Goal: Information Seeking & Learning: Learn about a topic

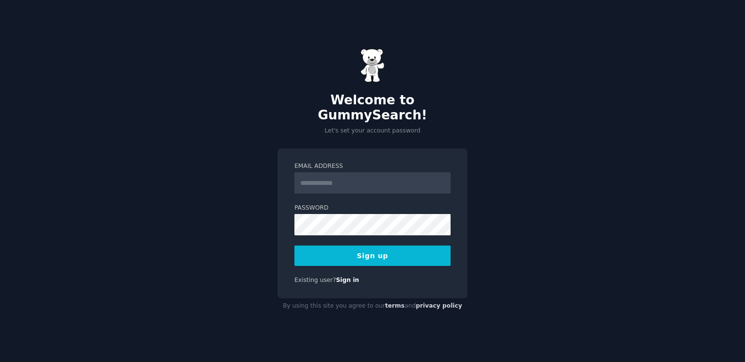
click at [316, 173] on input "Email Address" at bounding box center [372, 182] width 156 height 21
type input "**********"
click at [361, 249] on button "Sign up" at bounding box center [372, 255] width 156 height 20
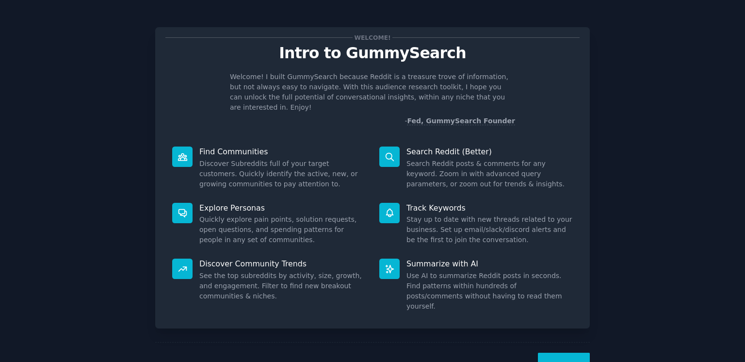
click at [334, 22] on div "Welcome! Intro to GummySearch Welcome! I built GummySearch because Reddit is a …" at bounding box center [372, 200] width 435 height 373
click at [566, 353] on button "Next" at bounding box center [564, 365] width 52 height 24
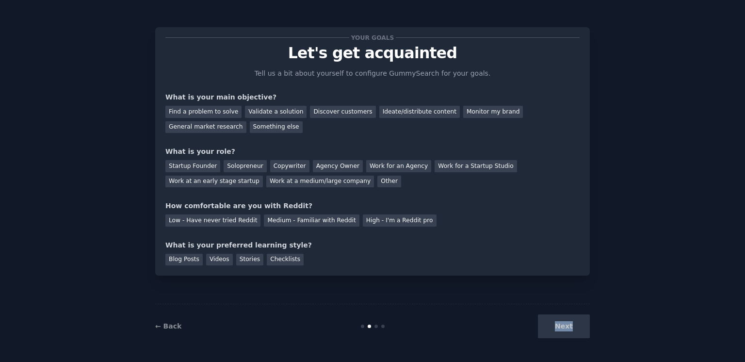
click at [566, 346] on div "← Back Next" at bounding box center [372, 326] width 435 height 45
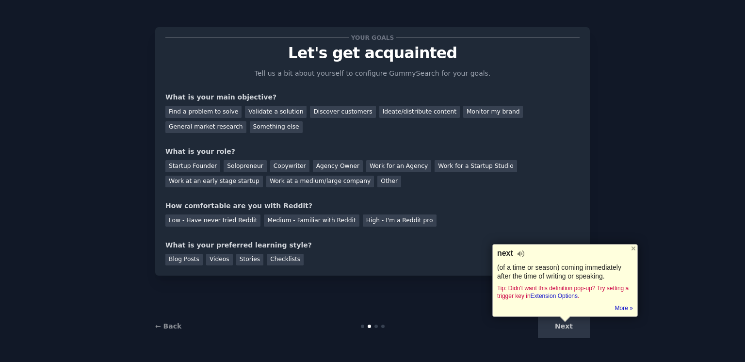
click at [471, 352] on div "Your goals Let's get acquainted Tell us a bit about yourself to configure Gummy…" at bounding box center [372, 181] width 745 height 362
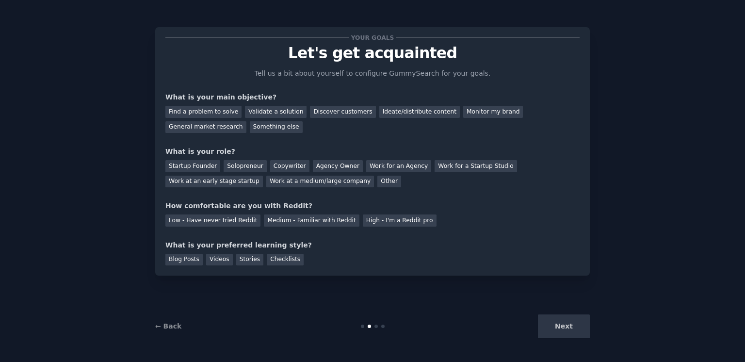
click at [554, 332] on div "Next" at bounding box center [517, 326] width 145 height 24
click at [204, 119] on div "Find a problem to solve Validate a solution Discover customers Ideate/distribut…" at bounding box center [372, 117] width 414 height 31
click at [216, 112] on div "Find a problem to solve" at bounding box center [203, 112] width 76 height 12
click at [331, 109] on div "Discover customers" at bounding box center [342, 112] width 65 height 12
click at [206, 112] on div "Find a problem to solve" at bounding box center [203, 112] width 76 height 12
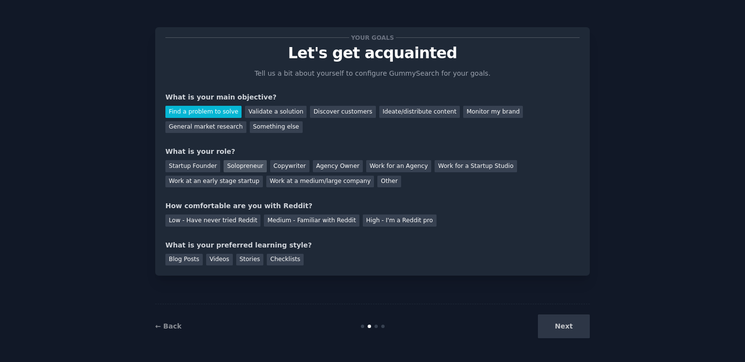
click at [227, 163] on div "Solopreneur" at bounding box center [245, 166] width 43 height 12
click at [294, 219] on div "Medium - Familiar with Reddit" at bounding box center [311, 220] width 95 height 12
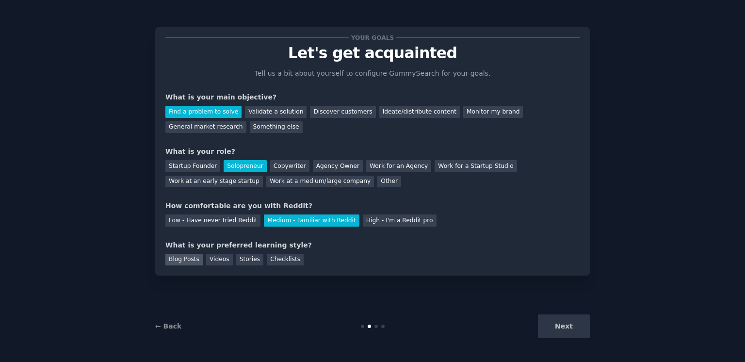
click at [186, 258] on div "Blog Posts" at bounding box center [183, 260] width 37 height 12
click at [227, 258] on div "Videos" at bounding box center [219, 260] width 27 height 12
click at [285, 260] on div "Checklists" at bounding box center [285, 260] width 37 height 12
click at [579, 329] on button "Next" at bounding box center [564, 326] width 52 height 24
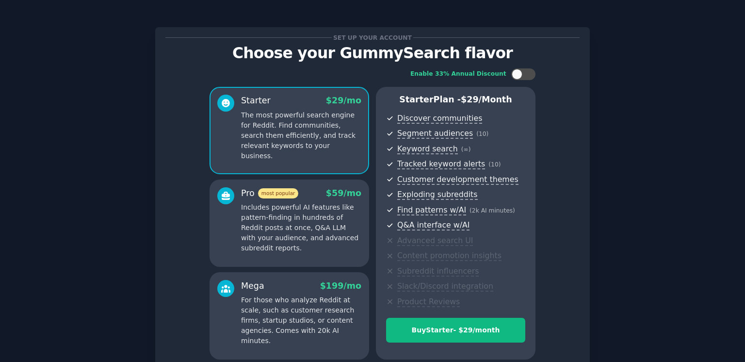
scroll to position [89, 0]
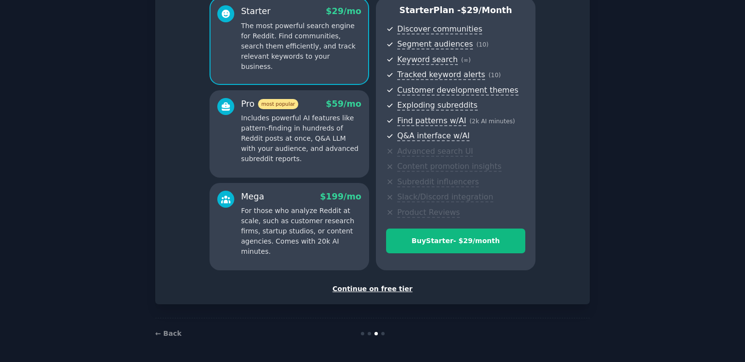
click at [373, 288] on div "Continue on free tier" at bounding box center [372, 289] width 414 height 10
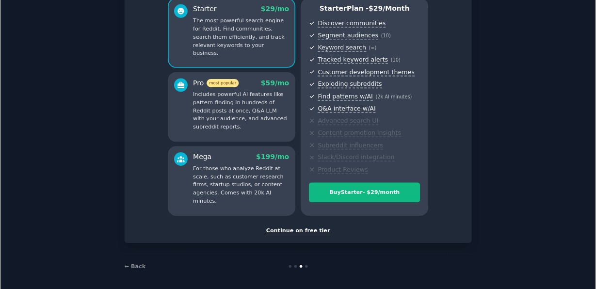
scroll to position [16, 0]
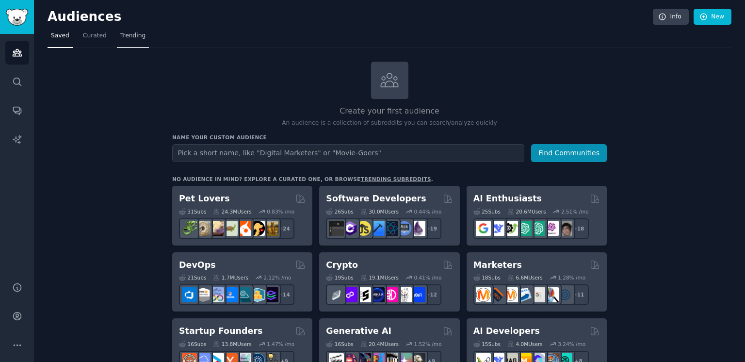
click at [128, 28] on link "Trending" at bounding box center [133, 38] width 32 height 20
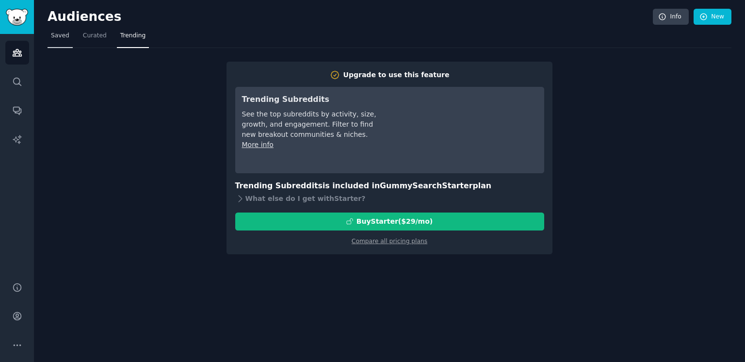
click at [56, 36] on span "Saved" at bounding box center [60, 36] width 18 height 9
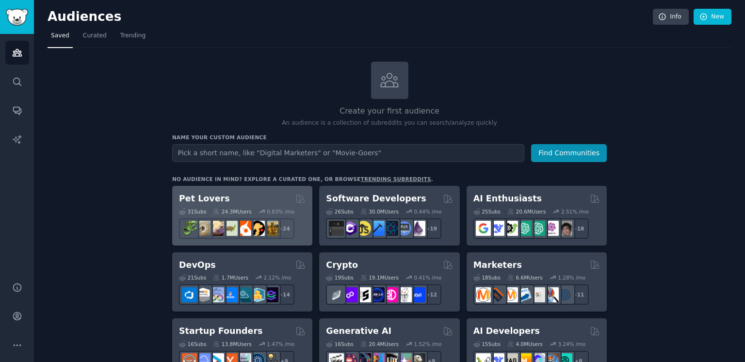
click at [233, 197] on div "Pet Lovers" at bounding box center [242, 199] width 127 height 12
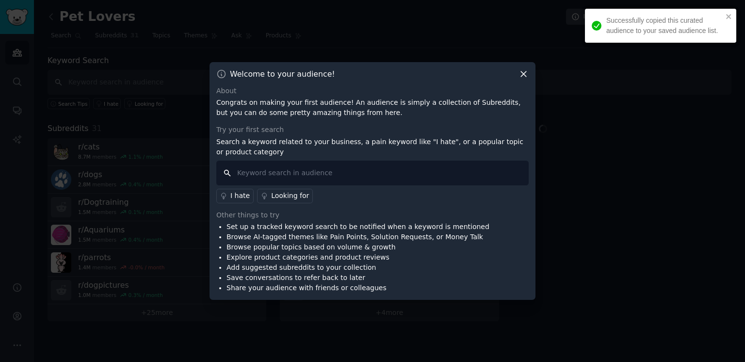
click at [260, 174] on input "text" at bounding box center [372, 173] width 312 height 25
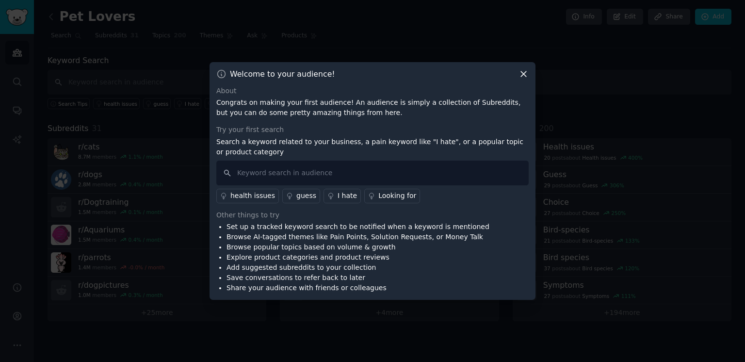
click at [216, 291] on ul "Set up a tracked keyword search to be notified when a keyword is mentioned Brow…" at bounding box center [352, 257] width 273 height 71
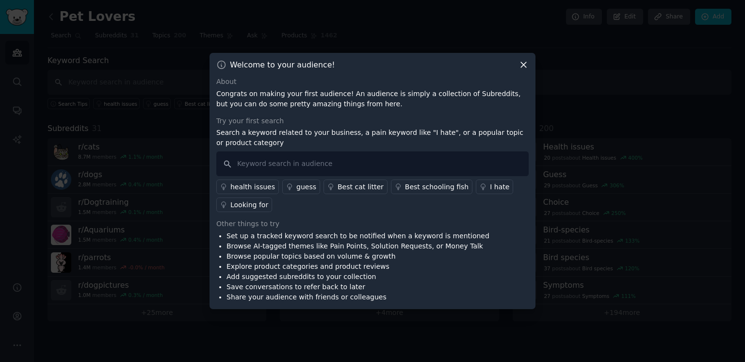
click at [165, 203] on div at bounding box center [372, 181] width 745 height 362
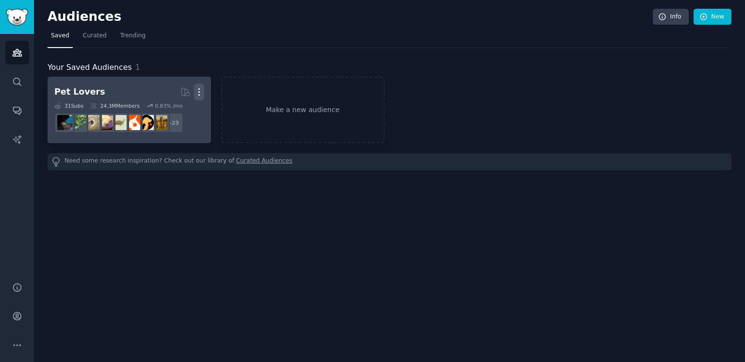
click at [200, 90] on icon "button" at bounding box center [199, 92] width 10 height 10
click at [164, 109] on p "Delete" at bounding box center [173, 112] width 22 height 10
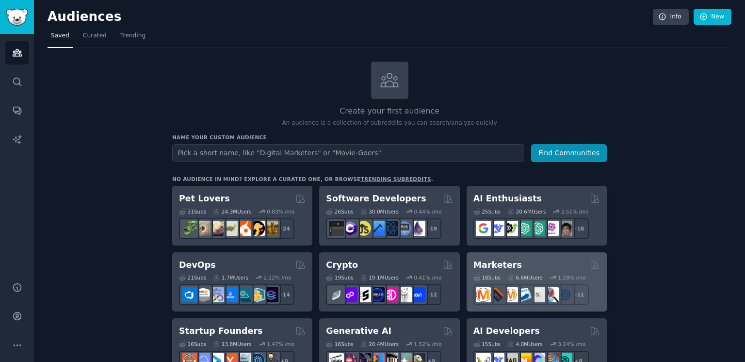
click at [524, 271] on div "18 Sub s 6.6M Users 1.28 % /mo + 11" at bounding box center [536, 288] width 127 height 34
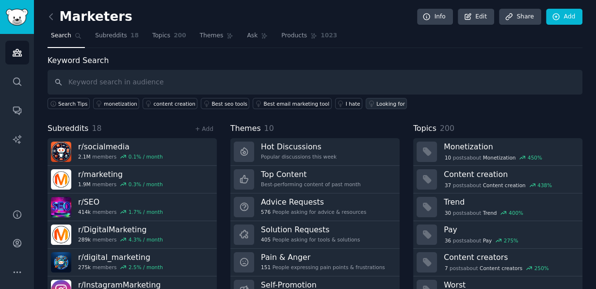
click at [376, 100] on div "Looking for" at bounding box center [390, 103] width 29 height 7
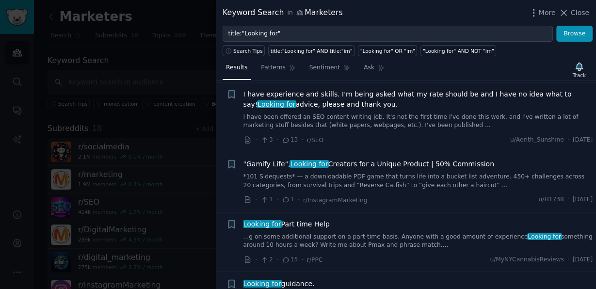
scroll to position [567, 0]
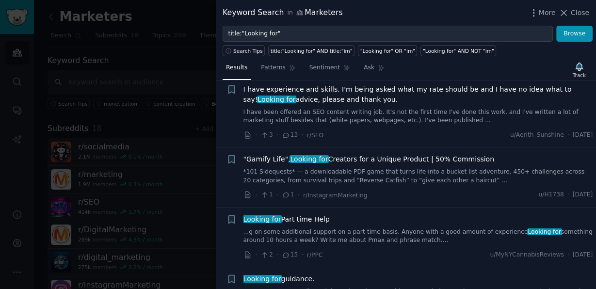
click at [178, 178] on div at bounding box center [298, 144] width 596 height 289
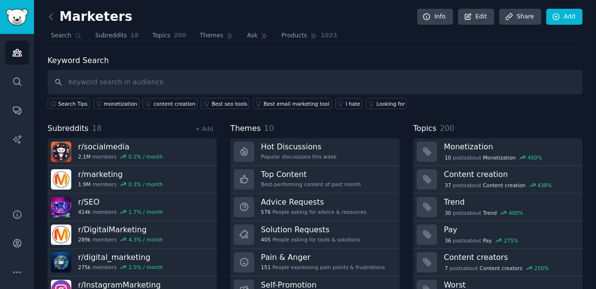
click at [15, 17] on div at bounding box center [298, 144] width 596 height 289
